Goal: Transaction & Acquisition: Purchase product/service

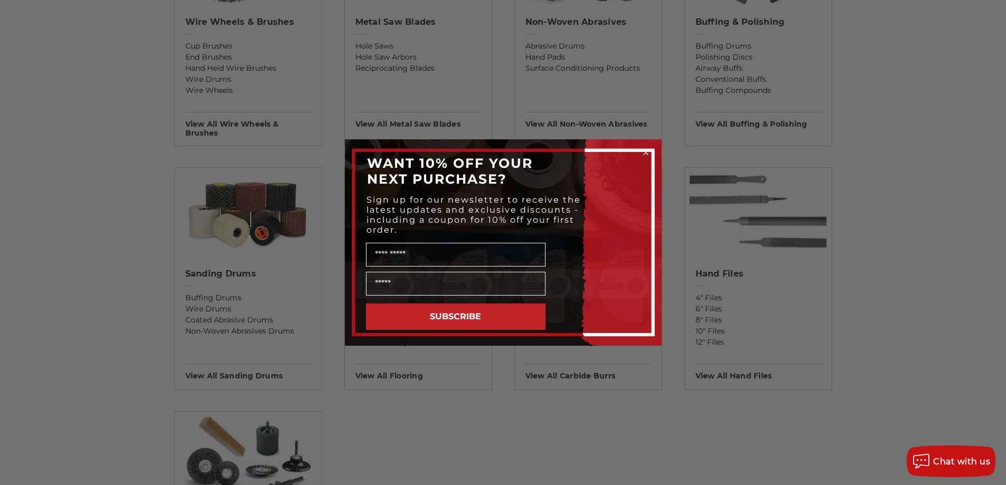
click at [644, 153] on circle "Close dialog" at bounding box center [646, 153] width 10 height 10
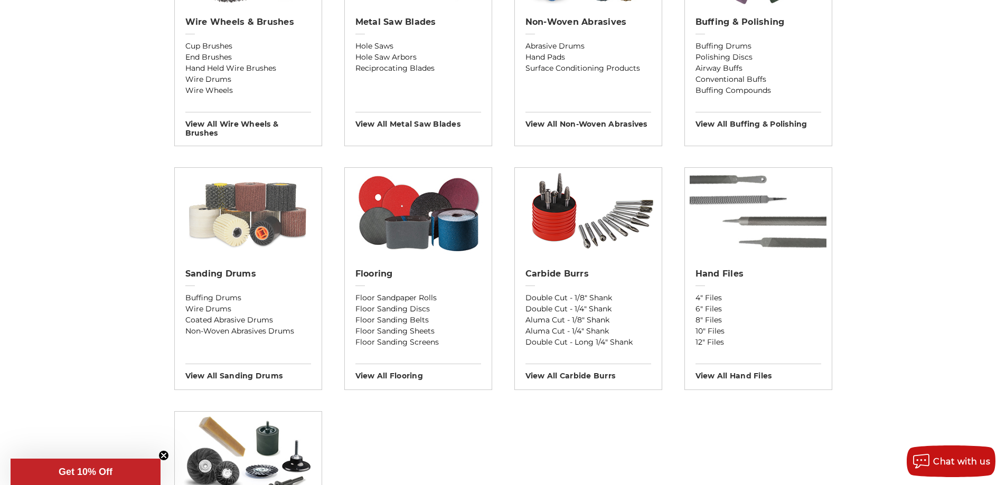
click at [243, 243] on img at bounding box center [248, 213] width 147 height 90
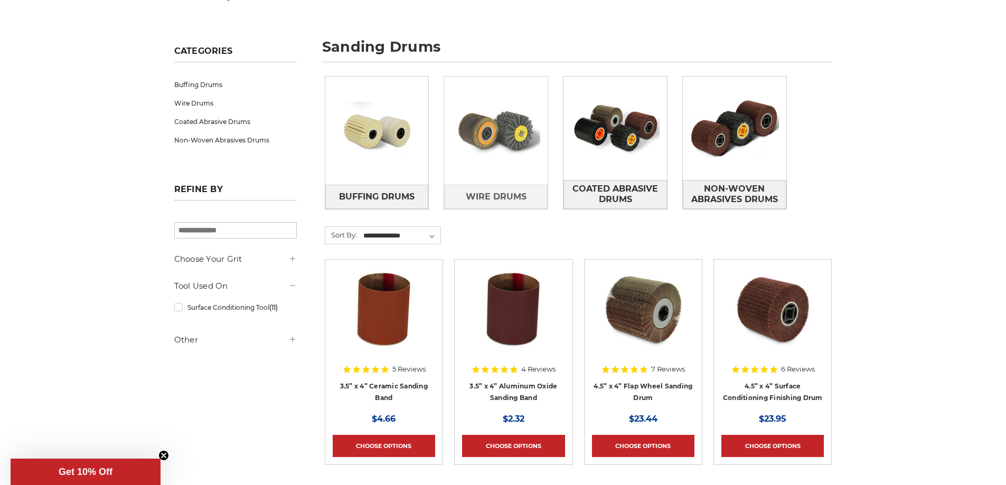
scroll to position [158, 0]
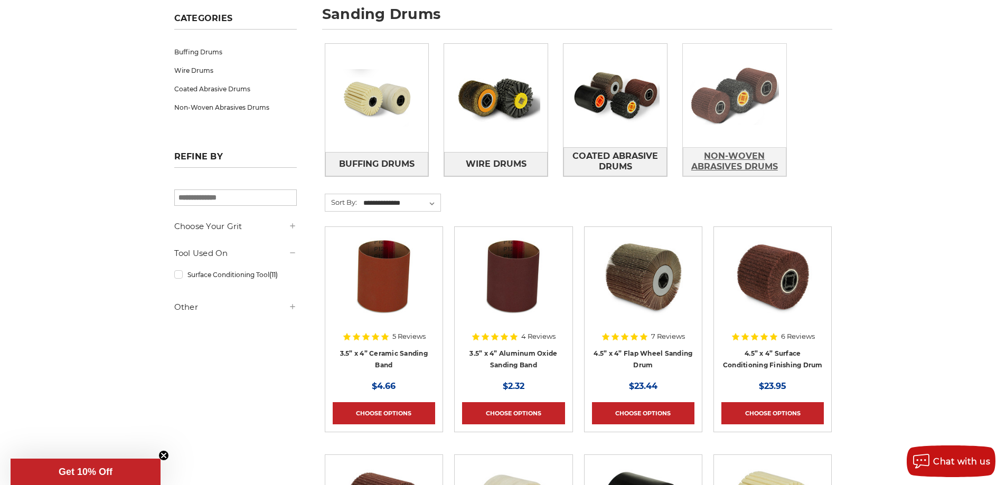
click at [731, 156] on span "Non-Woven Abrasives Drums" at bounding box center [734, 161] width 102 height 29
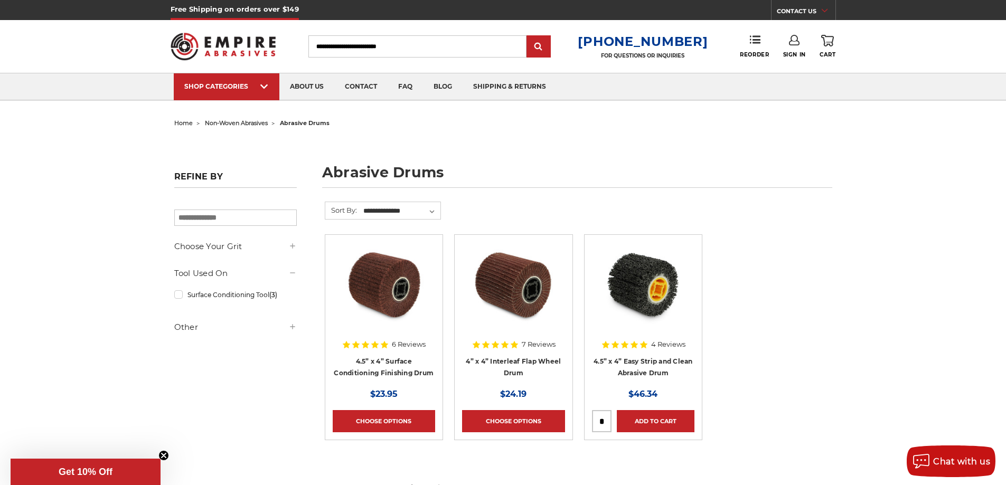
click at [380, 366] on h4 "4.5” x 4” Surface Conditioning Finishing Drum" at bounding box center [384, 370] width 102 height 30
click at [379, 369] on link "4.5” x 4” Surface Conditioning Finishing Drum" at bounding box center [384, 368] width 100 height 20
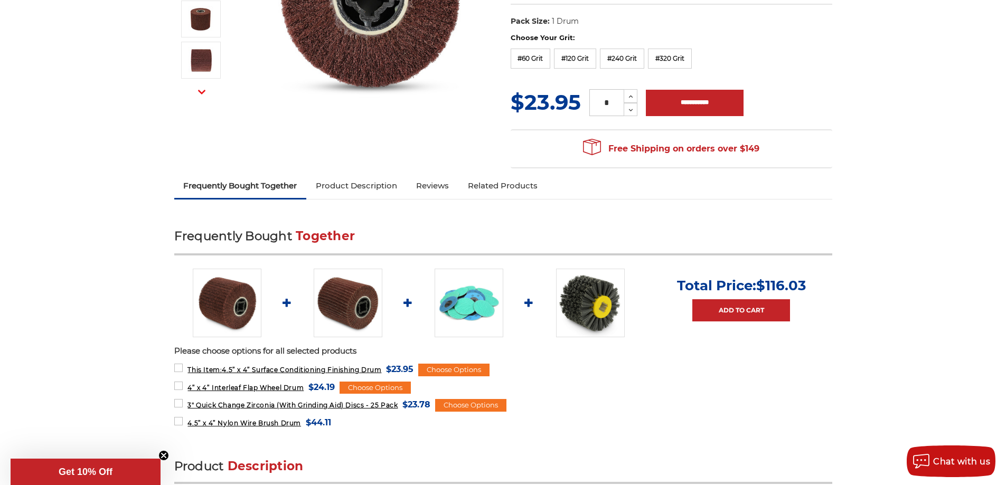
scroll to position [264, 0]
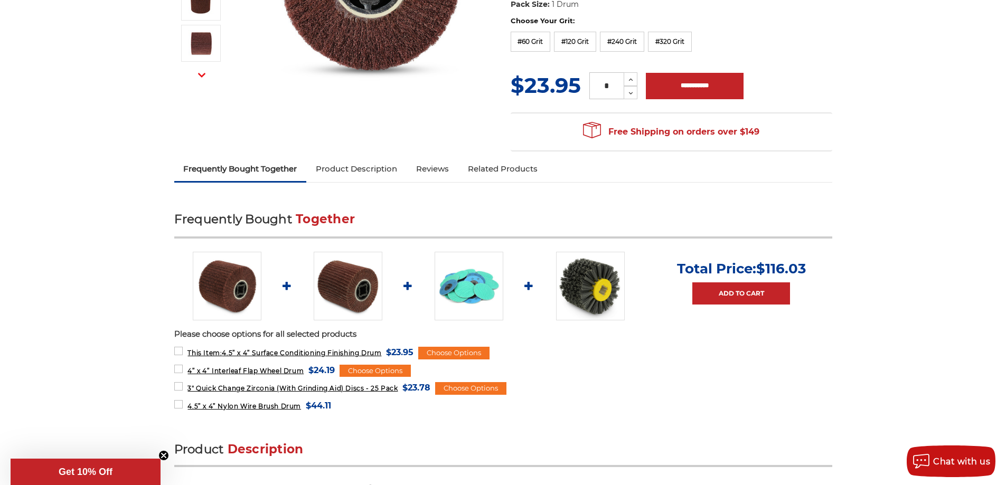
click at [366, 172] on link "Product Description" at bounding box center [356, 168] width 100 height 23
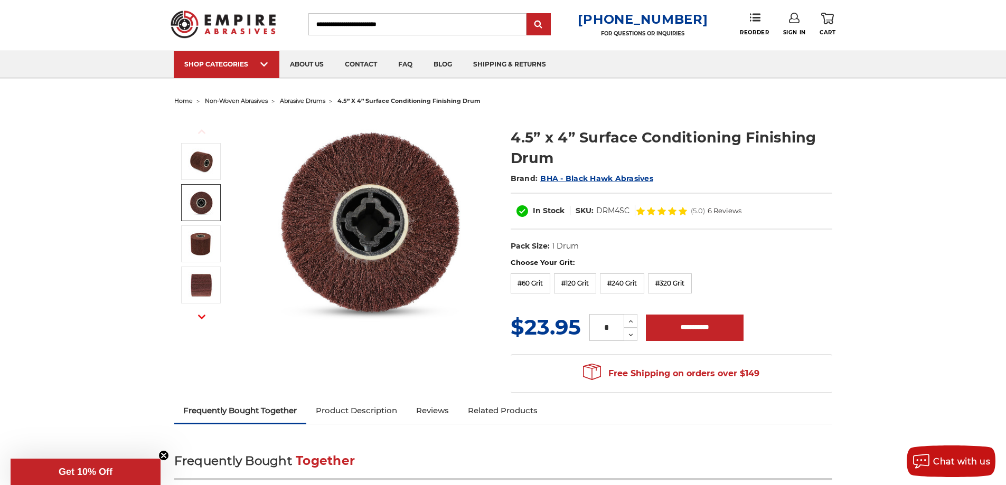
scroll to position [0, 0]
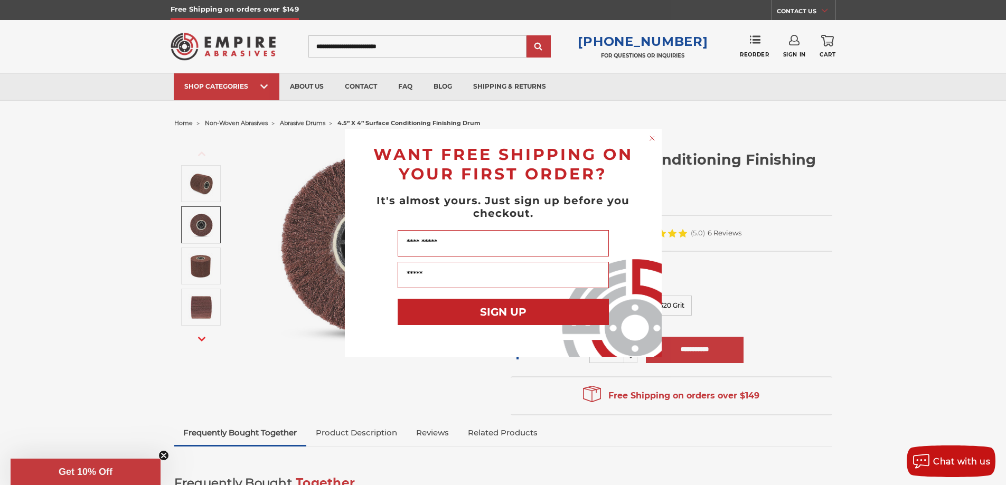
click at [266, 86] on div "Close dialog WANT FREE SHIPPING ON YOUR FIRST ORDER? It's almost yours. Just si…" at bounding box center [503, 242] width 1006 height 485
click at [650, 138] on circle "Close dialog" at bounding box center [652, 138] width 10 height 10
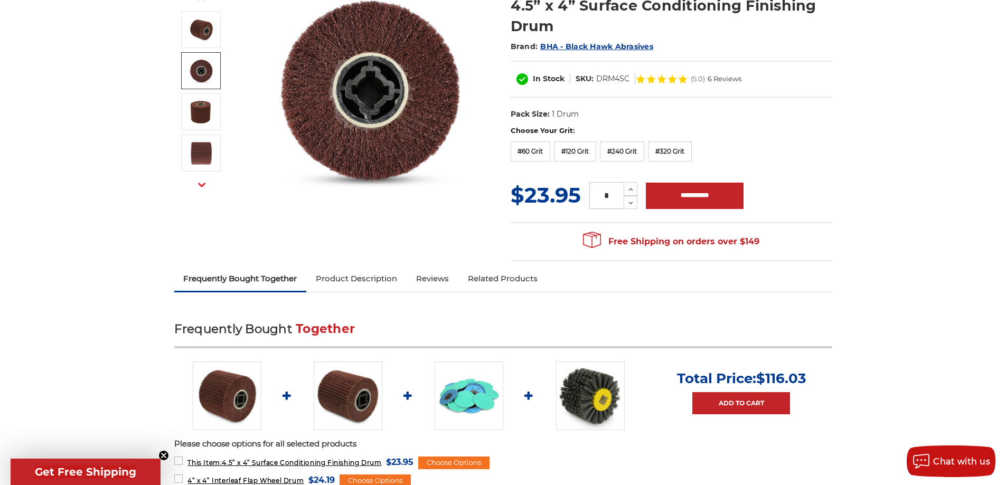
scroll to position [158, 0]
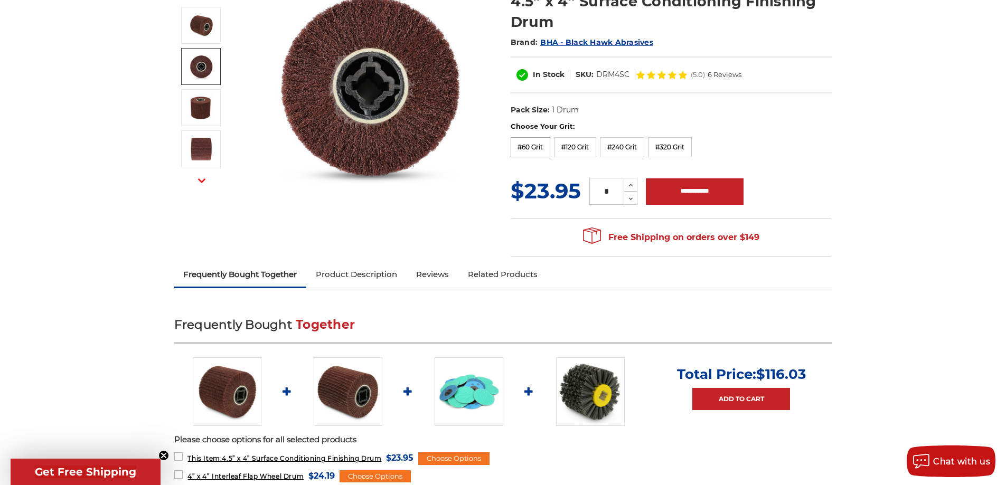
click at [530, 147] on label "#60 Grit" at bounding box center [531, 147] width 40 height 20
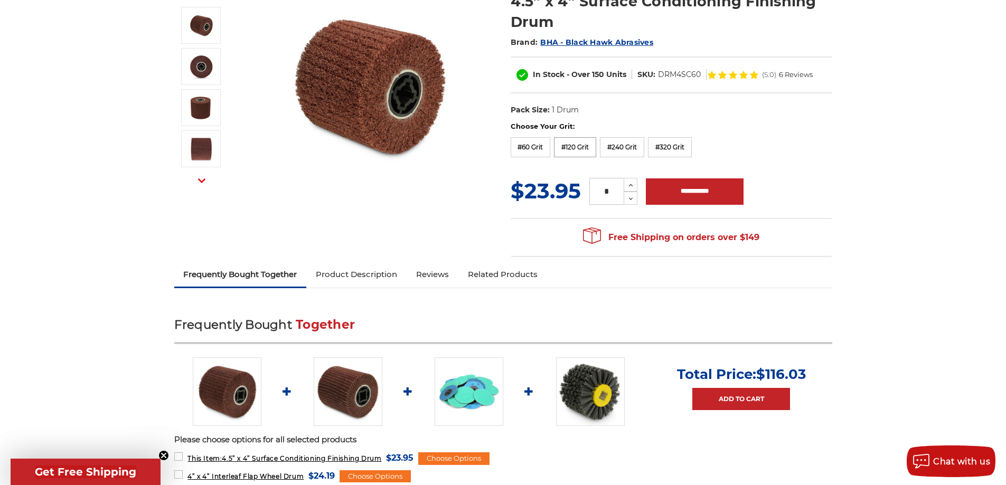
click at [578, 145] on label "#120 Grit" at bounding box center [575, 147] width 42 height 20
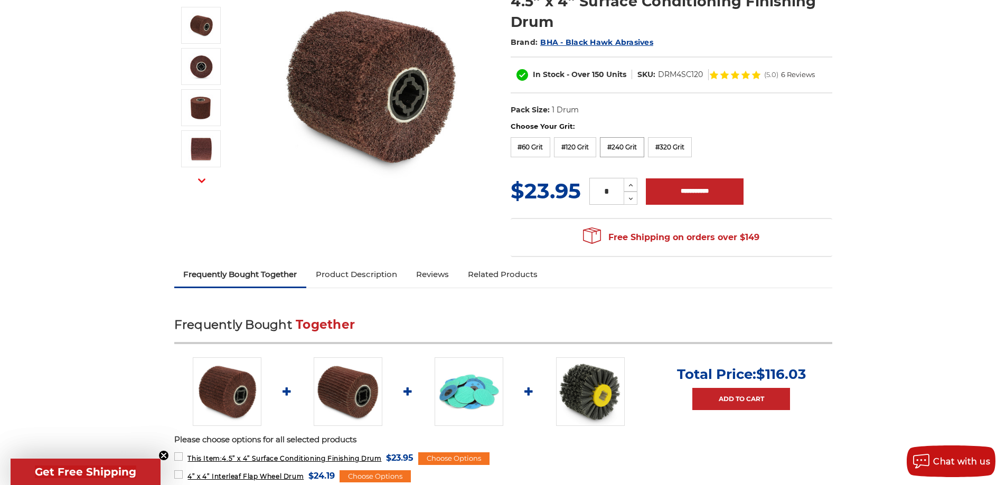
click at [622, 139] on label "#240 Grit" at bounding box center [622, 147] width 44 height 20
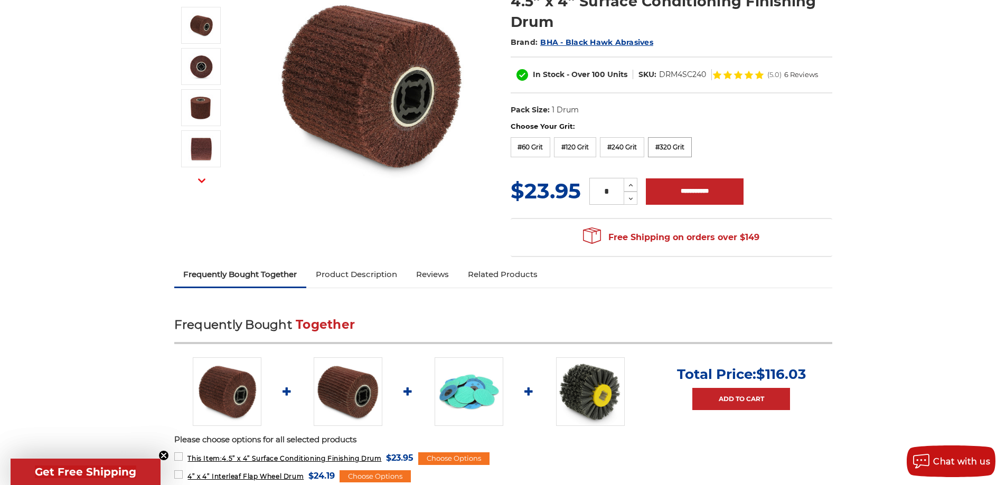
click at [670, 149] on label "#320 Grit" at bounding box center [670, 147] width 44 height 20
